Goal: Task Accomplishment & Management: Use online tool/utility

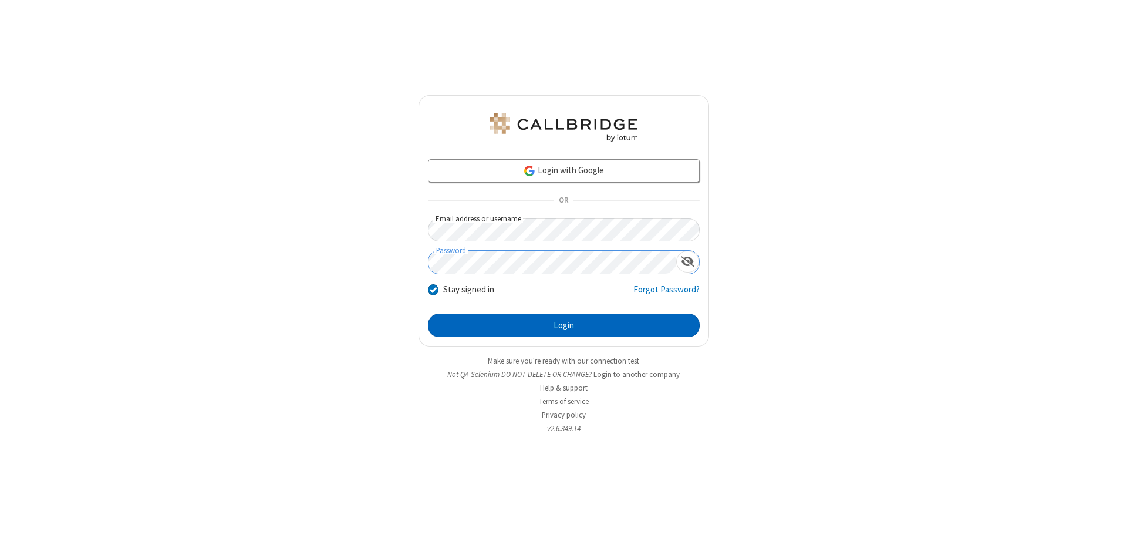
click at [563, 325] on button "Login" at bounding box center [564, 324] width 272 height 23
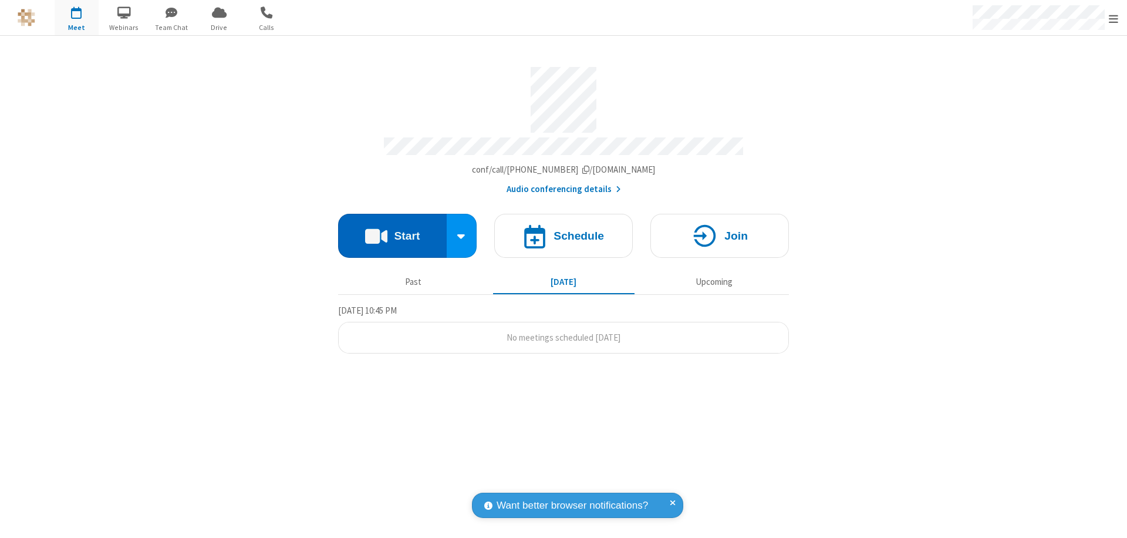
click at [392, 230] on button "Start" at bounding box center [392, 236] width 109 height 44
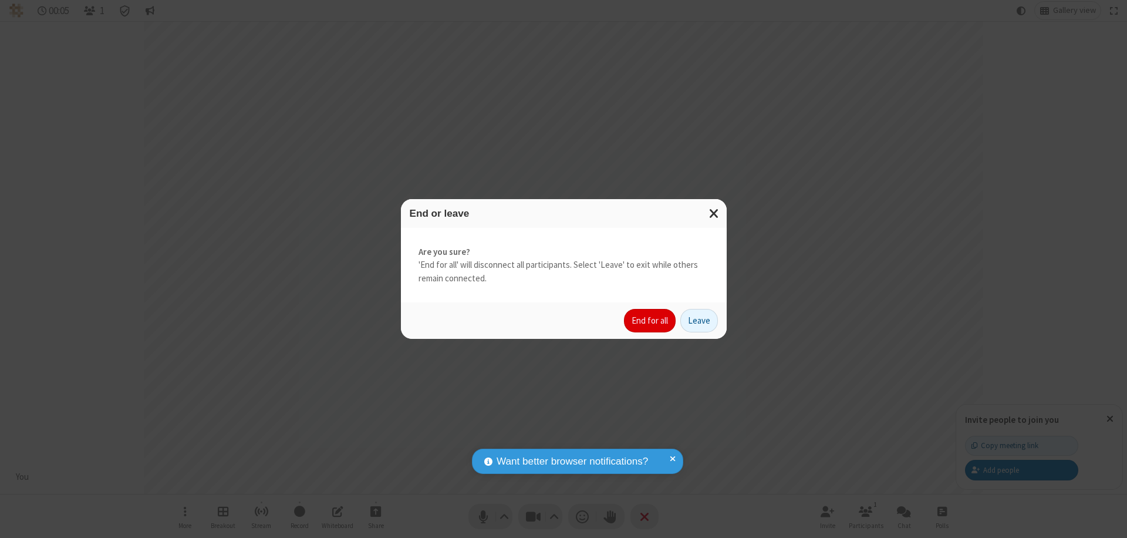
click at [650, 320] on button "End for all" at bounding box center [650, 320] width 52 height 23
